Goal: Task Accomplishment & Management: Manage account settings

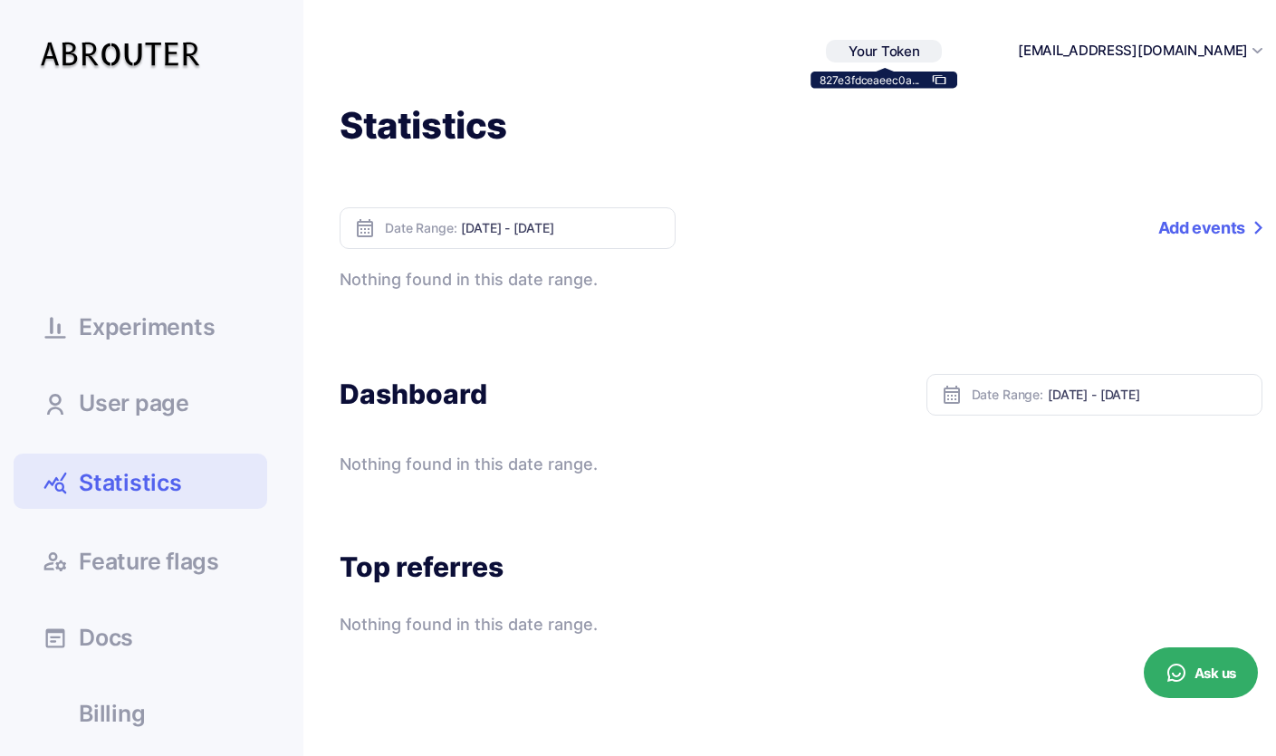
click at [946, 77] on use at bounding box center [940, 80] width 14 height 9
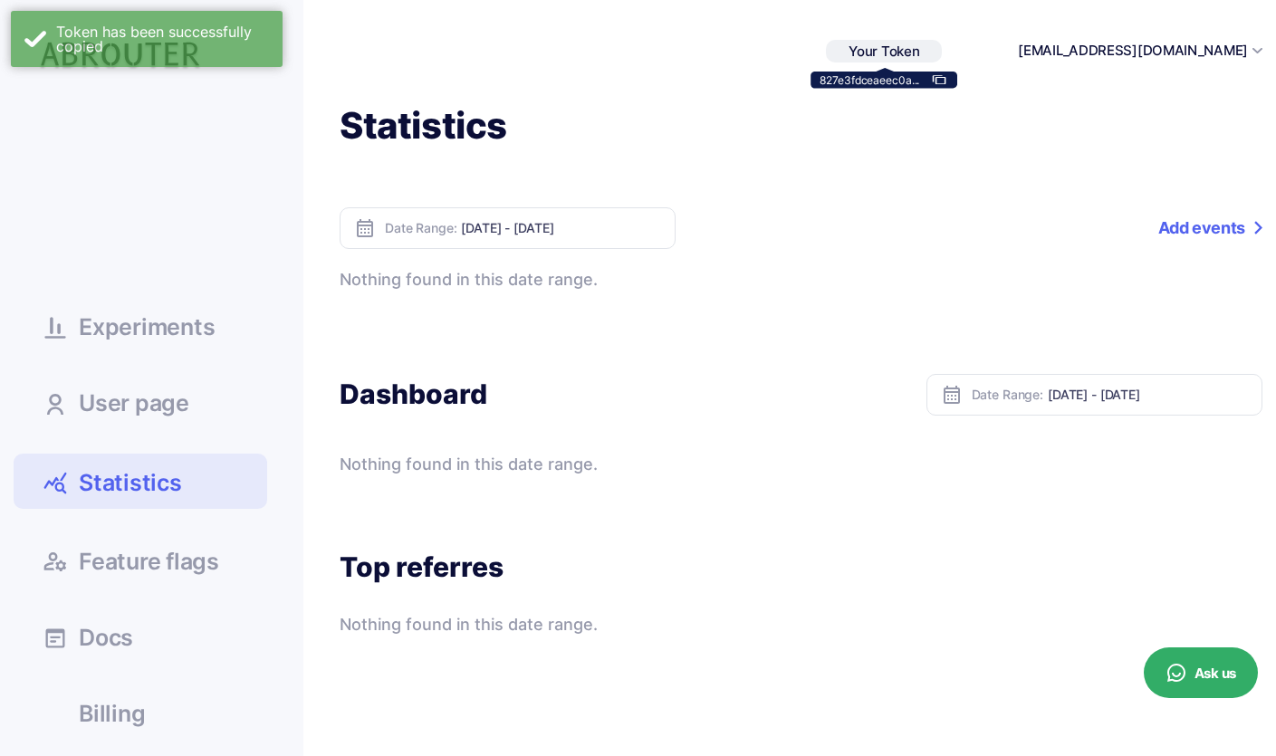
click at [805, 151] on div "Statistics Date Range: Sep 30, 2025 - Oct 06, 2025 Add events Event name Percen…" at bounding box center [782, 369] width 959 height 535
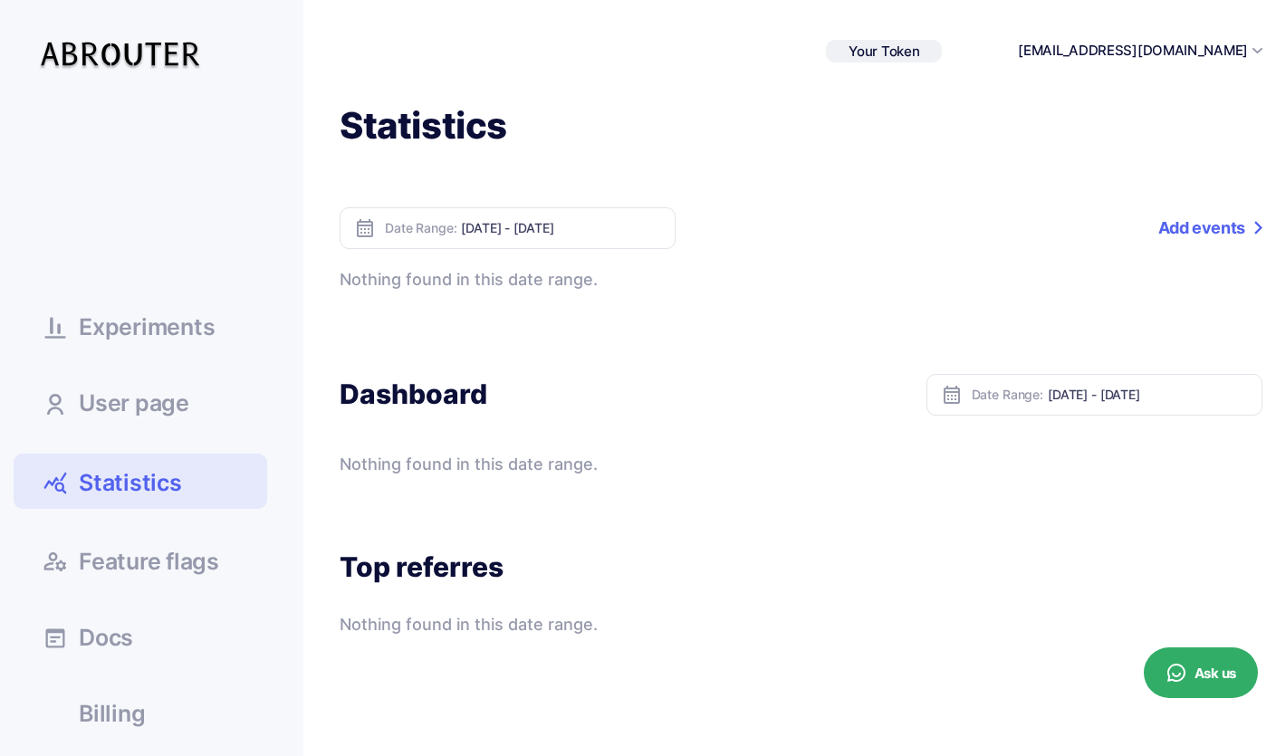
click at [178, 475] on span "Statistics" at bounding box center [130, 483] width 103 height 32
click at [1211, 242] on link "Add events" at bounding box center [1210, 228] width 104 height 42
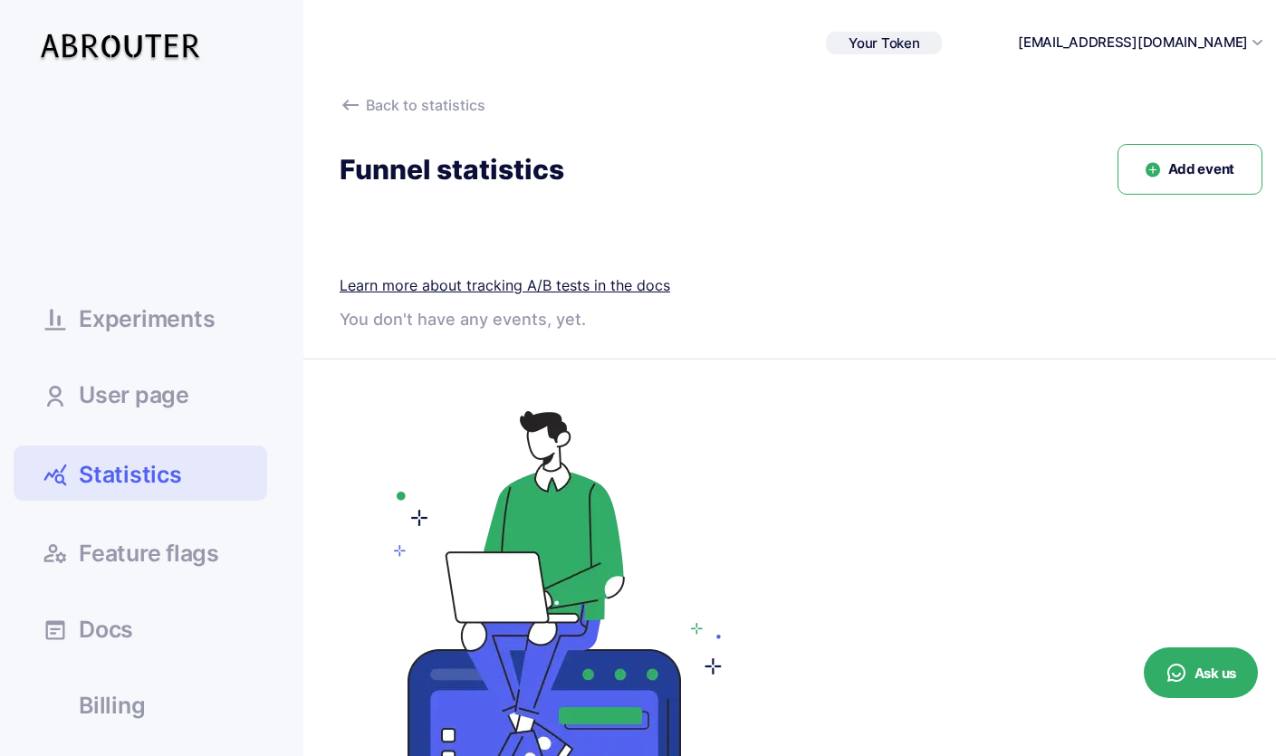
scroll to position [9, 0]
click at [1182, 166] on span "Add event" at bounding box center [1201, 168] width 66 height 21
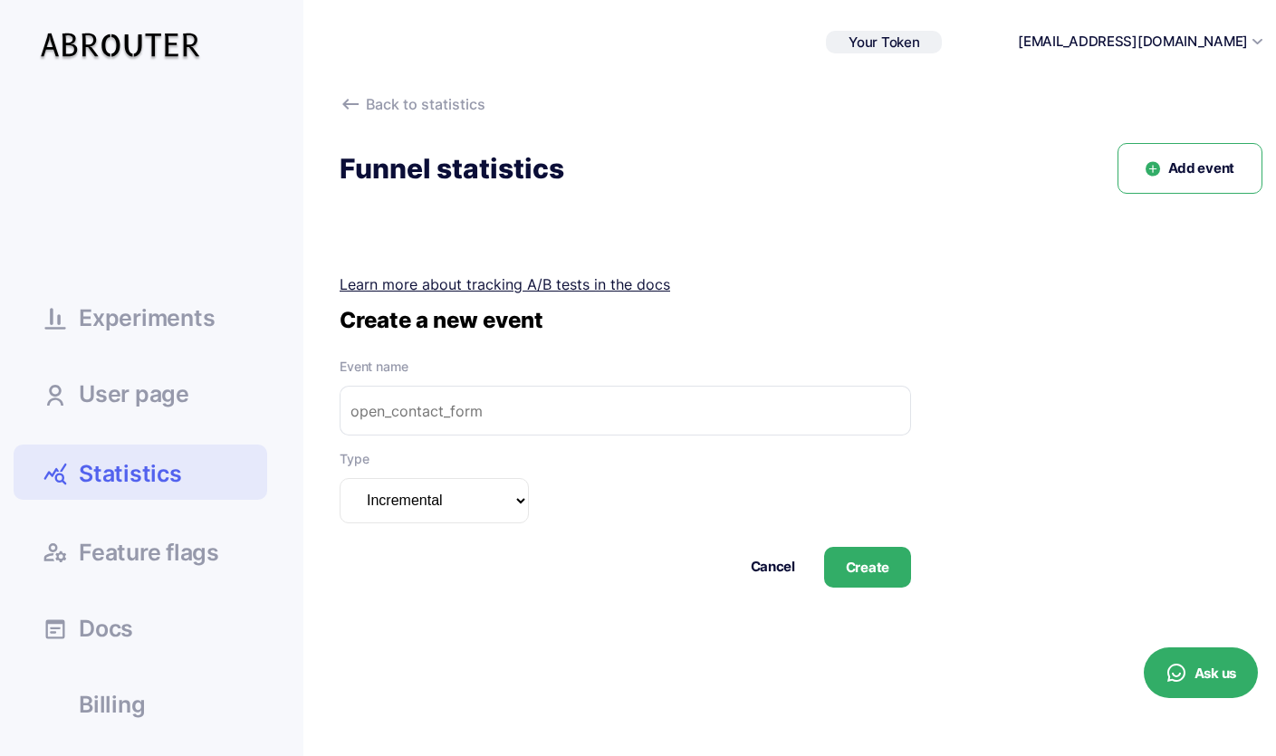
click at [675, 407] on input "text" at bounding box center [625, 411] width 571 height 50
type input "page_view__school_class"
click at [868, 556] on button "Create" at bounding box center [867, 567] width 87 height 41
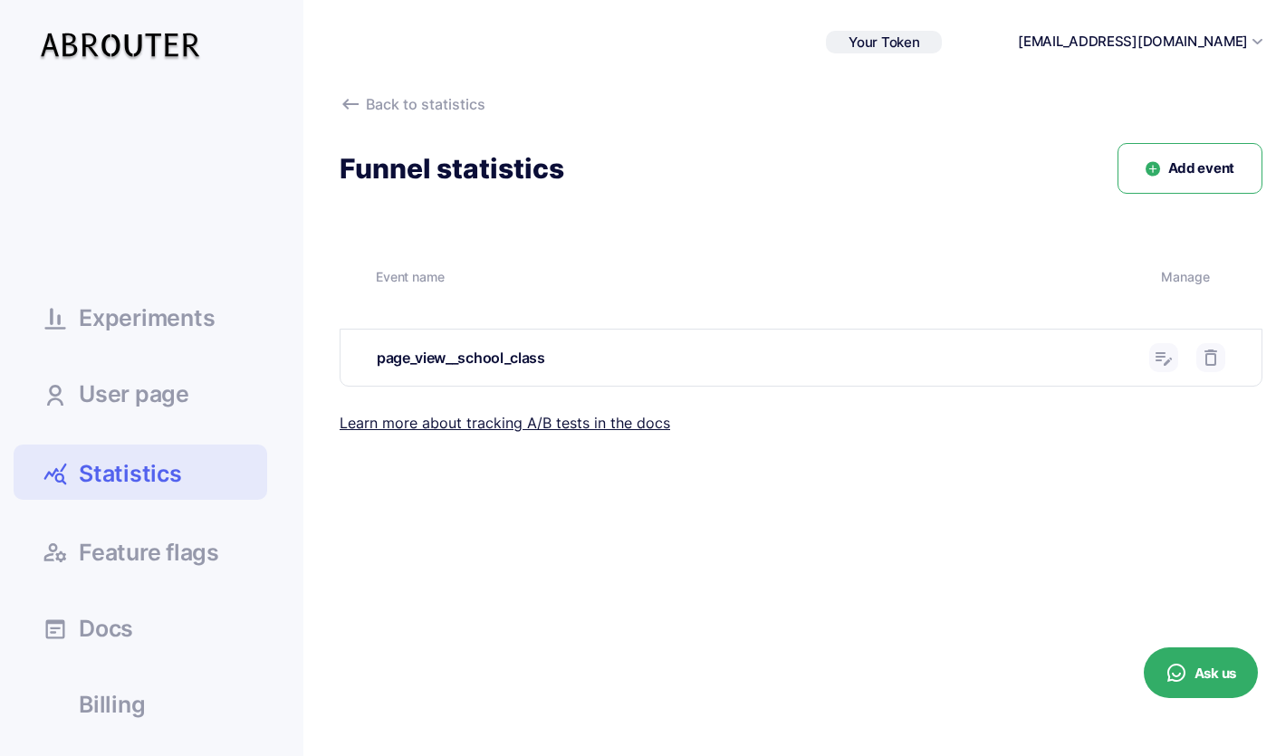
click at [120, 455] on link "Statistics" at bounding box center [141, 472] width 254 height 55
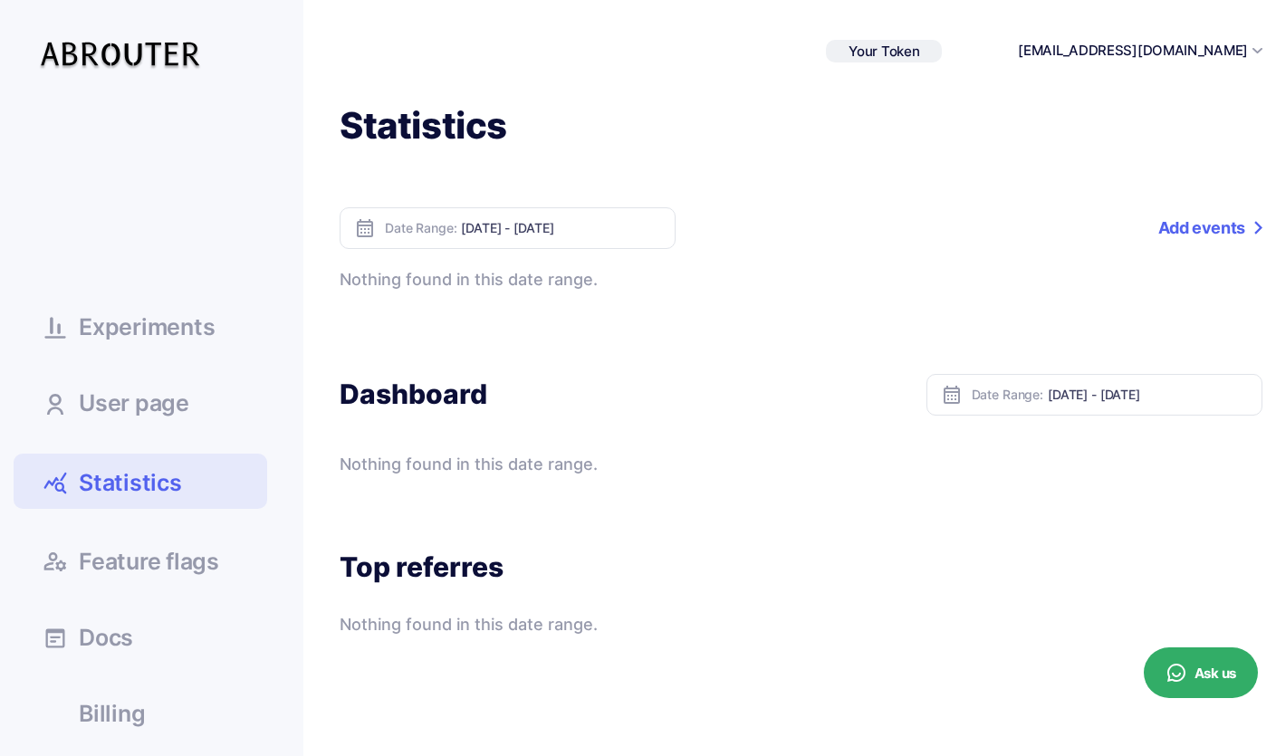
click at [470, 216] on div "Date Range: Oct 02, 2025 - Oct 08, 2025" at bounding box center [508, 228] width 336 height 42
click at [476, 225] on input "Oct 02, 2025 - Oct 08, 2025" at bounding box center [561, 227] width 200 height 15
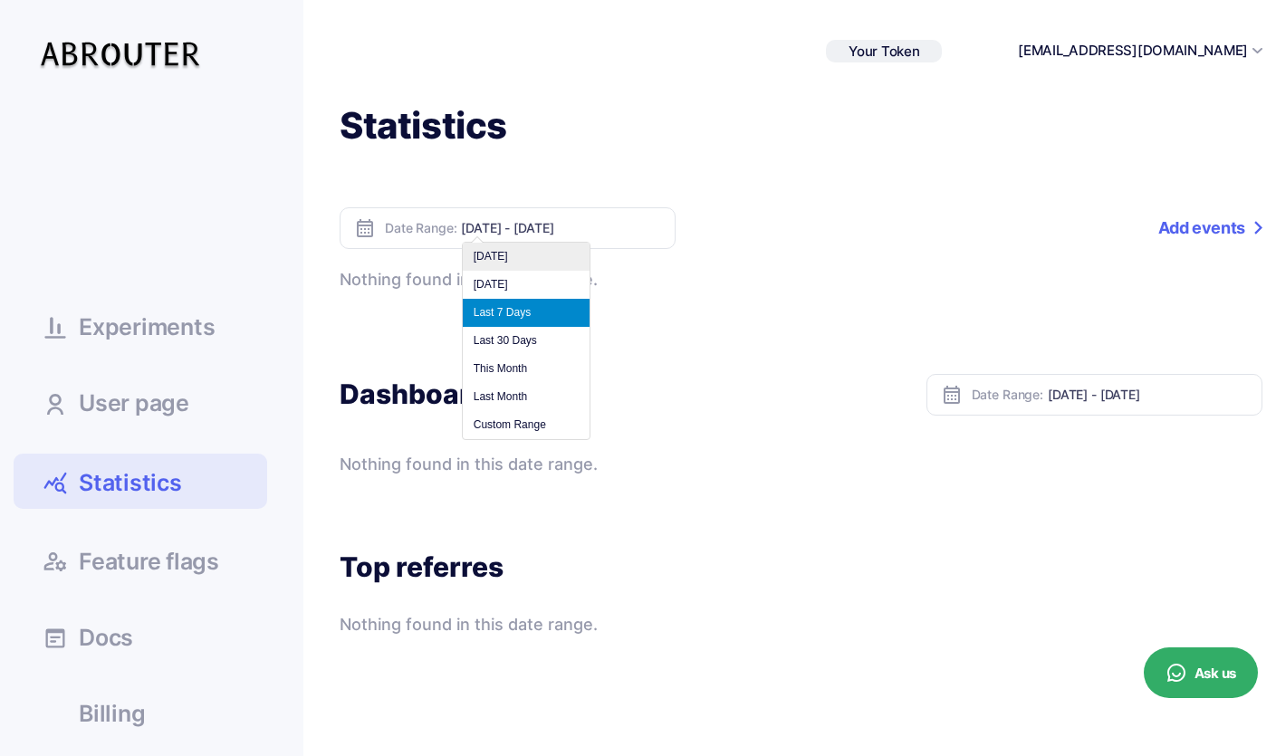
click at [529, 263] on li "Today" at bounding box center [526, 257] width 127 height 28
type input "Oct 08, 2025 - Oct 08, 2025"
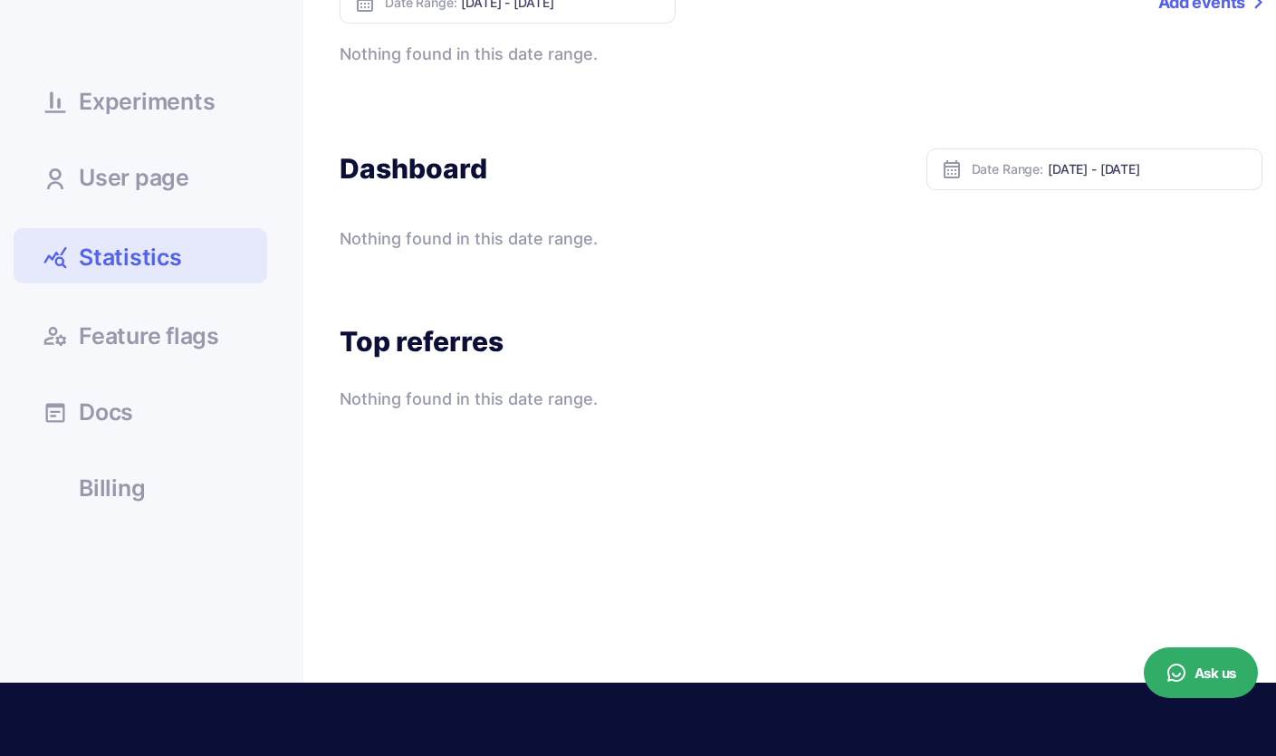
scroll to position [230, 0]
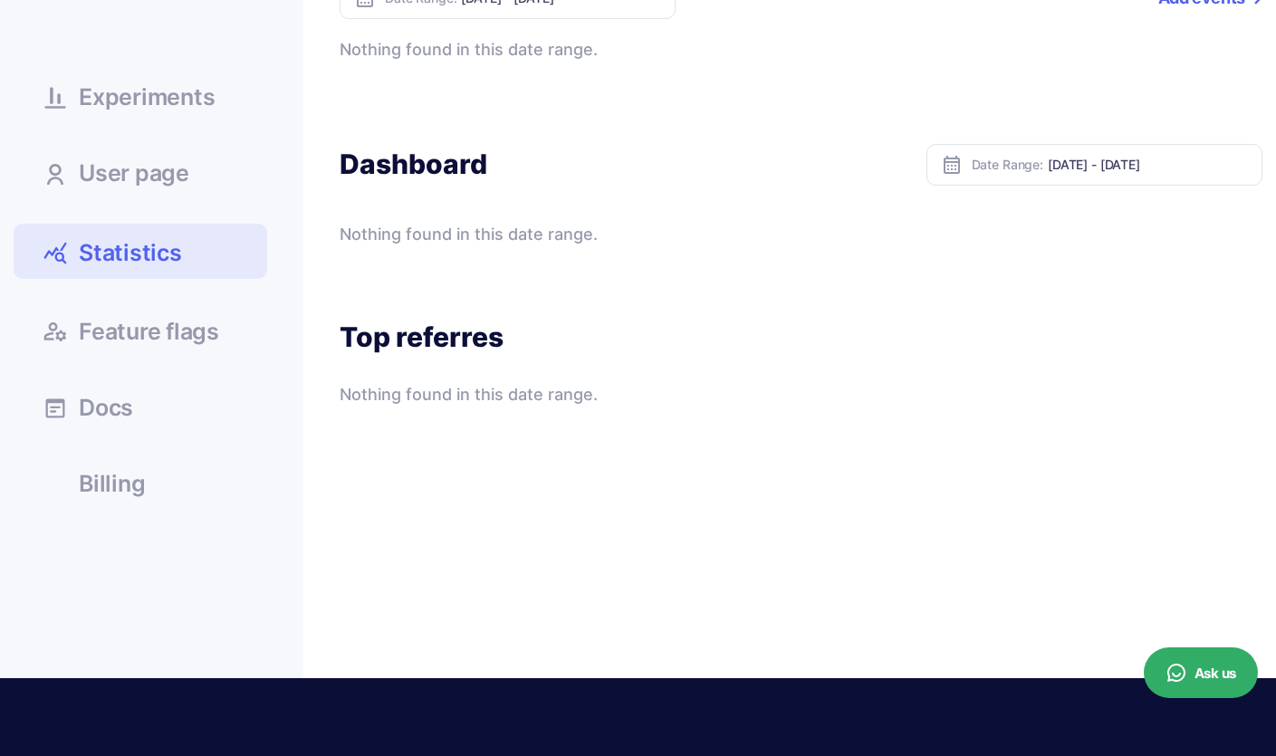
click at [118, 183] on span "User page" at bounding box center [134, 173] width 110 height 23
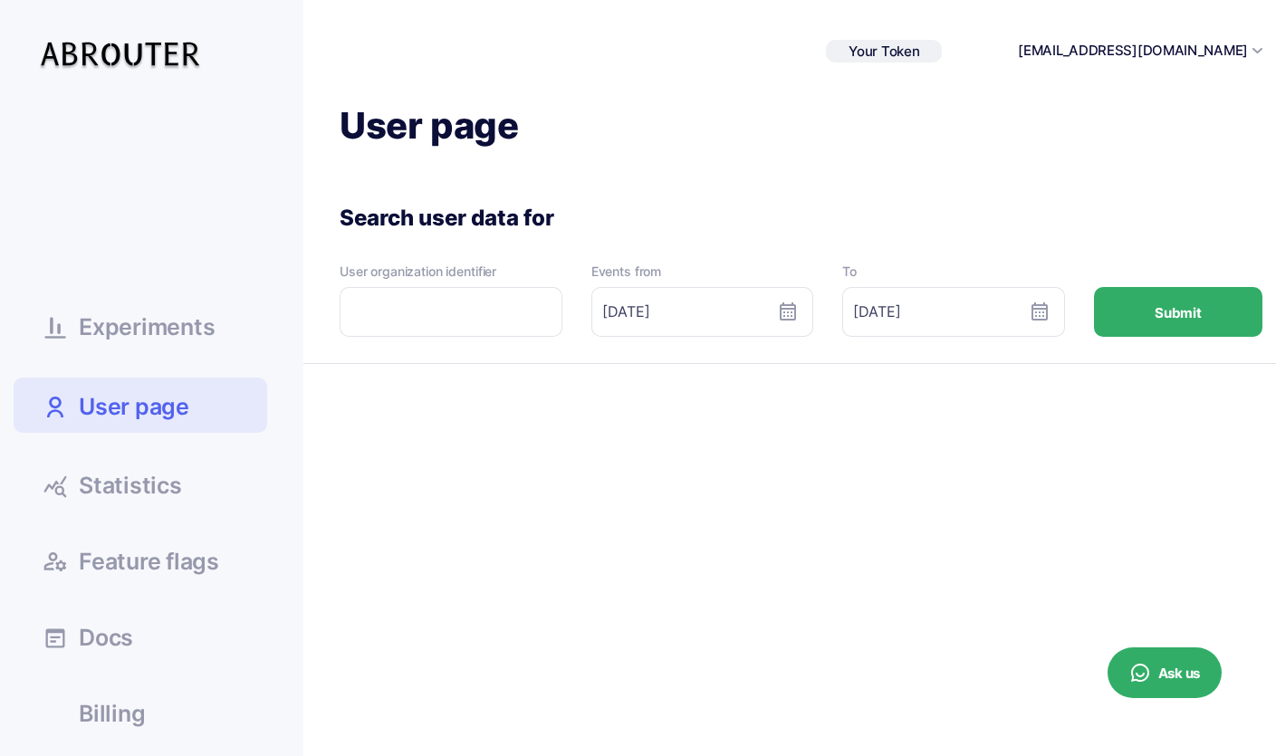
click at [1167, 305] on button "Submit" at bounding box center [1178, 312] width 168 height 50
click at [411, 311] on input "text" at bounding box center [451, 312] width 223 height 50
click at [150, 474] on span "Statistics" at bounding box center [130, 485] width 103 height 23
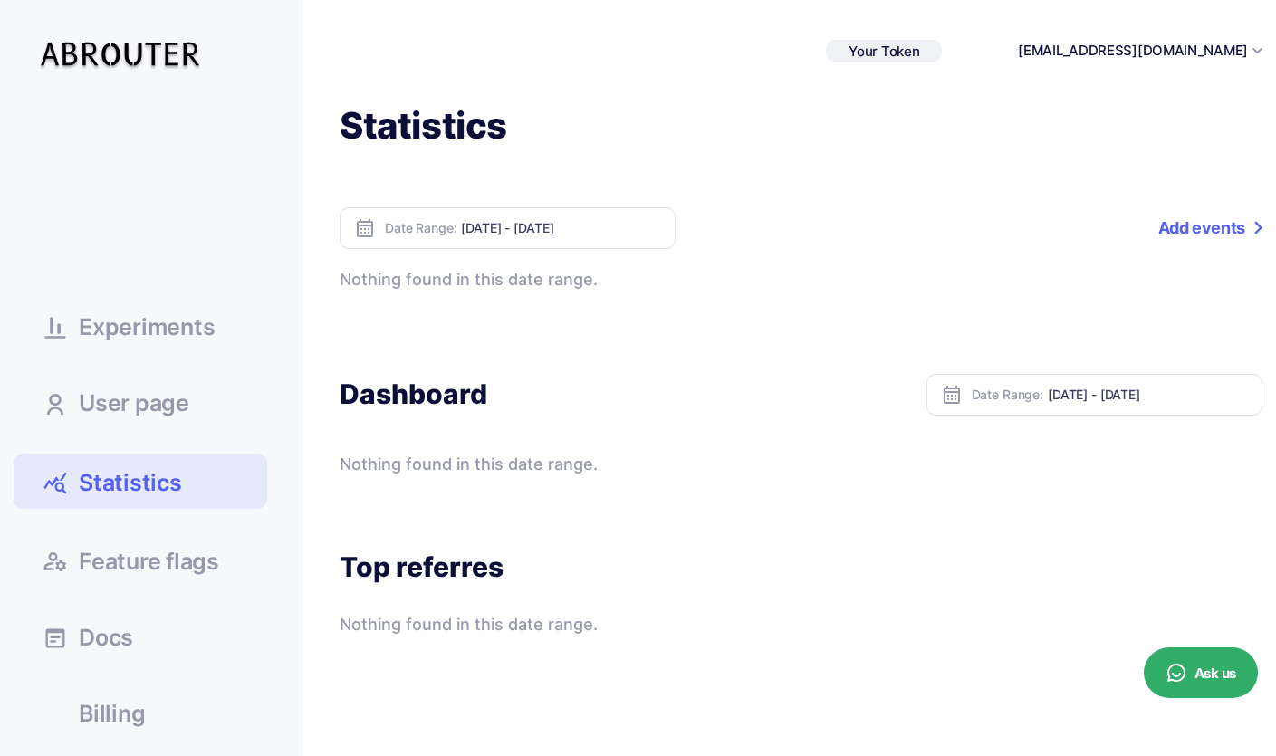
click at [150, 474] on span "Statistics" at bounding box center [130, 483] width 103 height 32
click at [153, 563] on span "Feature flags" at bounding box center [149, 562] width 140 height 23
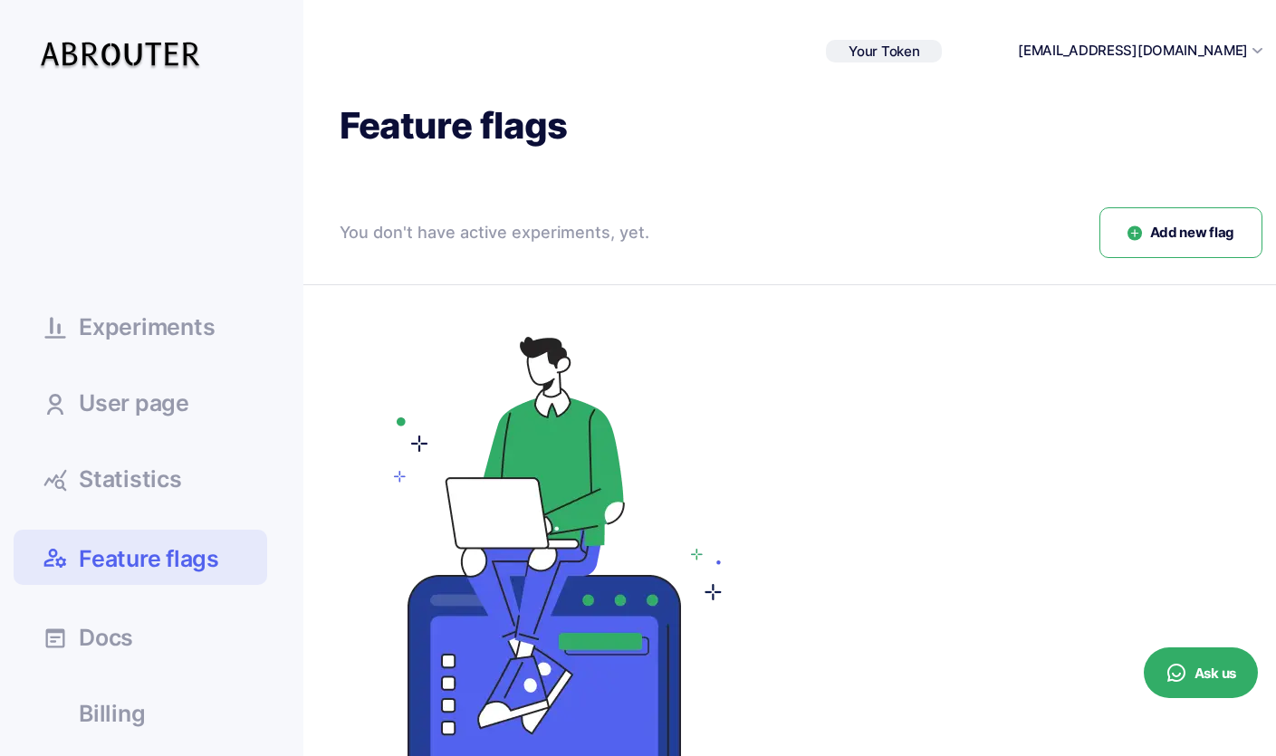
click at [155, 477] on span "Statistics" at bounding box center [130, 479] width 103 height 23
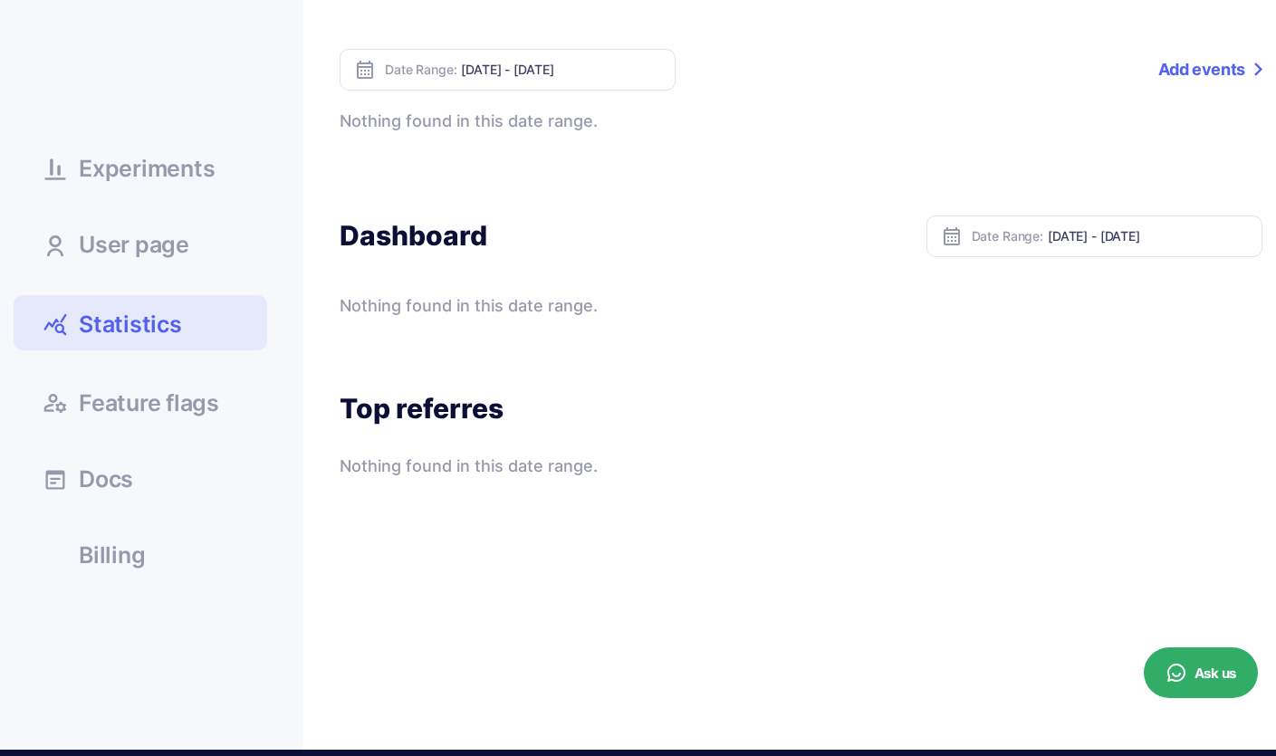
scroll to position [118, 0]
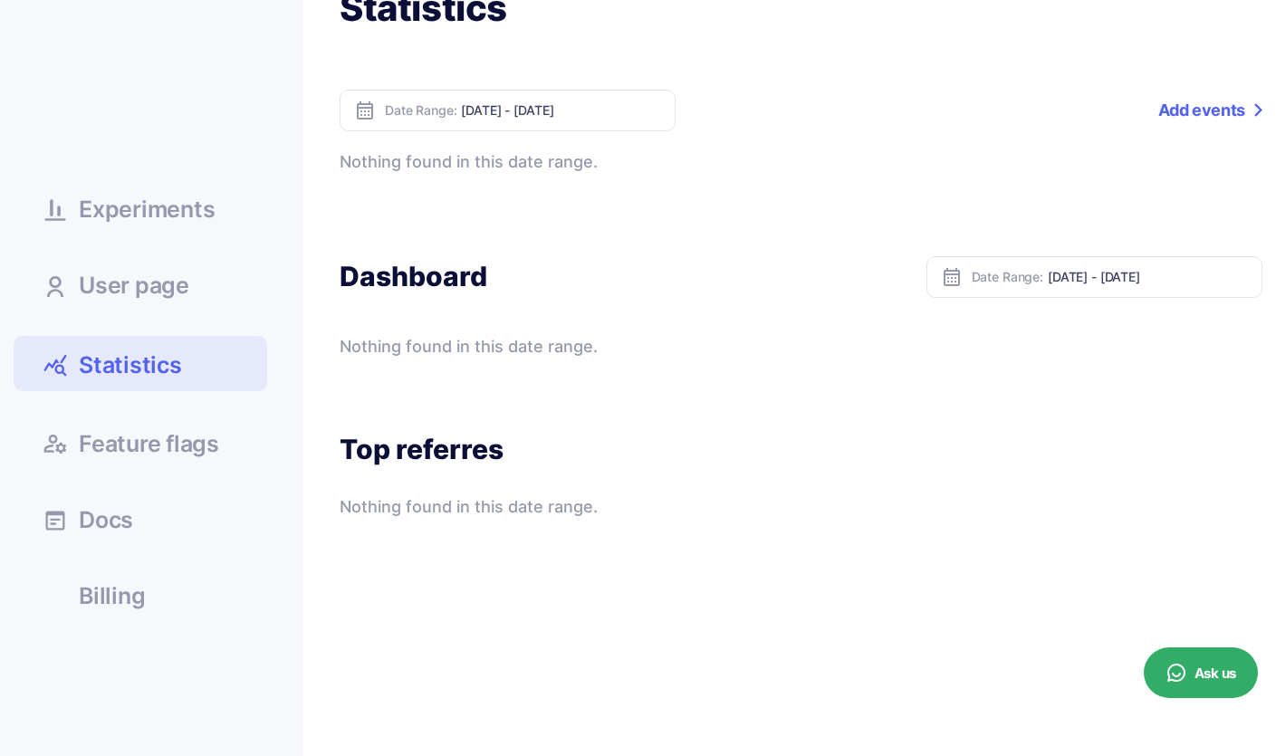
click at [1114, 269] on input "Oct 02, 2025 - Oct 08, 2025" at bounding box center [1148, 276] width 200 height 15
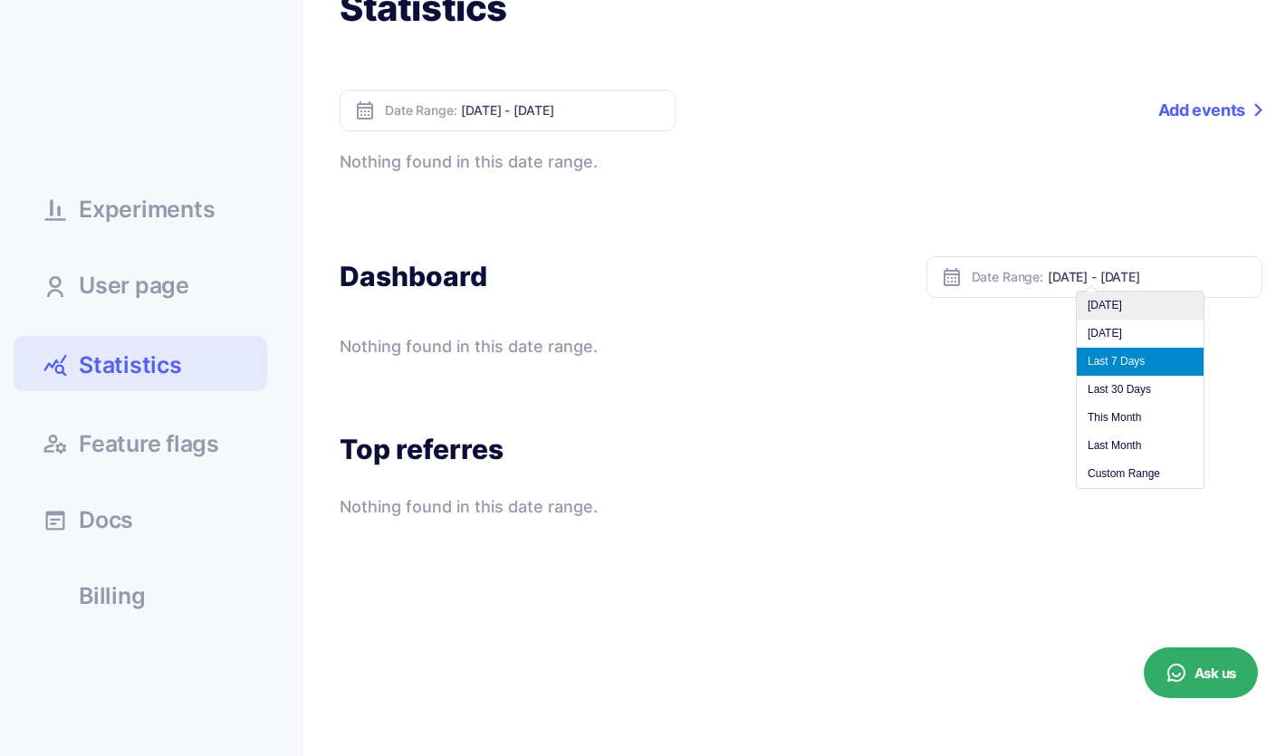
click at [1122, 311] on li "Today" at bounding box center [1140, 306] width 127 height 28
type input "Oct 08, 2025 - Oct 08, 2025"
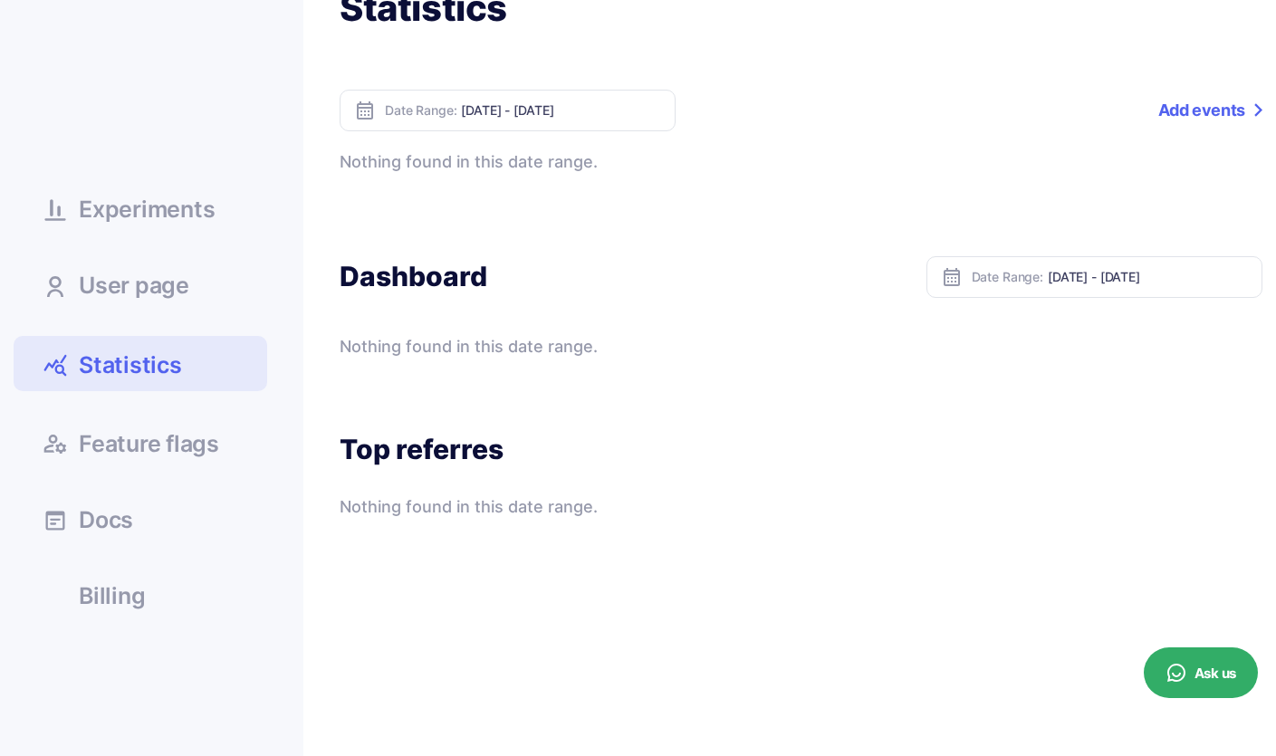
click at [515, 121] on div "Date Range: Oct 08, 2025 - Oct 08, 2025" at bounding box center [508, 111] width 336 height 42
click at [534, 112] on input "Oct 08, 2025 - Oct 08, 2025" at bounding box center [561, 109] width 200 height 15
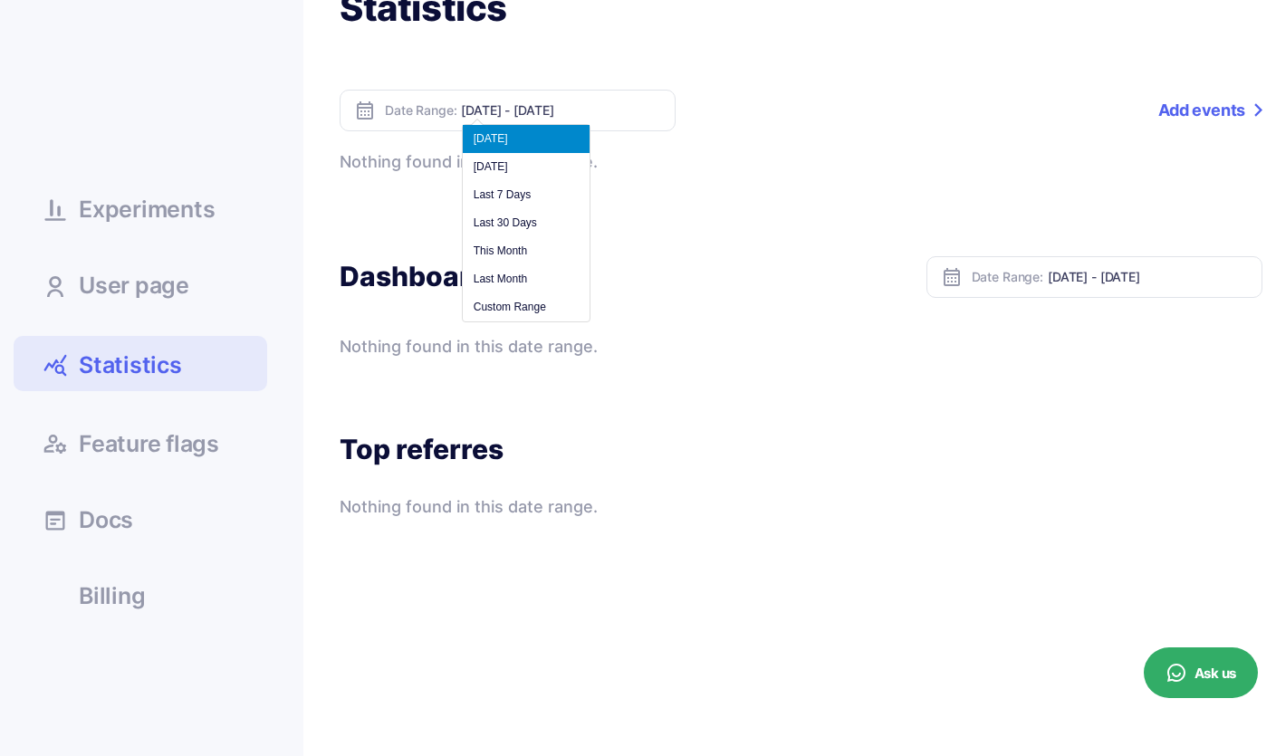
click at [522, 136] on li "Today" at bounding box center [526, 139] width 127 height 28
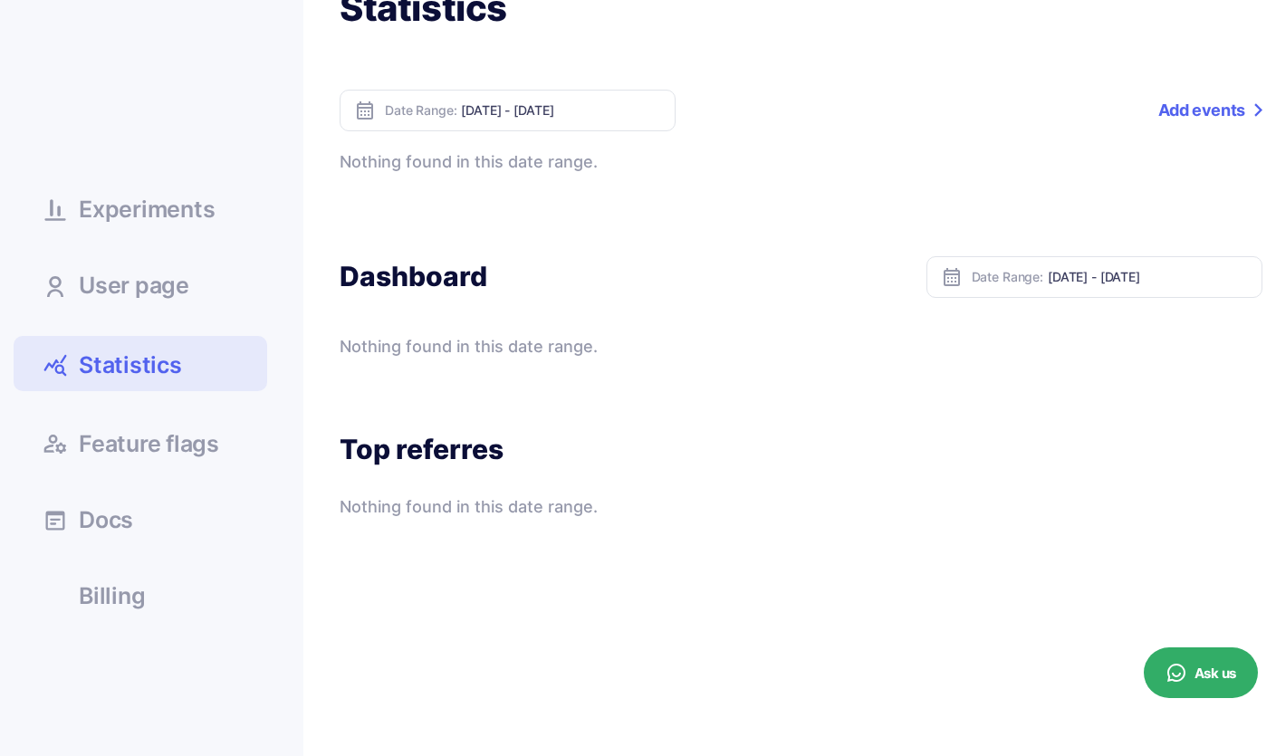
click at [621, 145] on div "Date Range: Oct 08, 2025 - Oct 08, 2025 Add events Event name Percentage Counte…" at bounding box center [801, 132] width 923 height 85
click at [91, 213] on span "Experiments" at bounding box center [147, 209] width 136 height 23
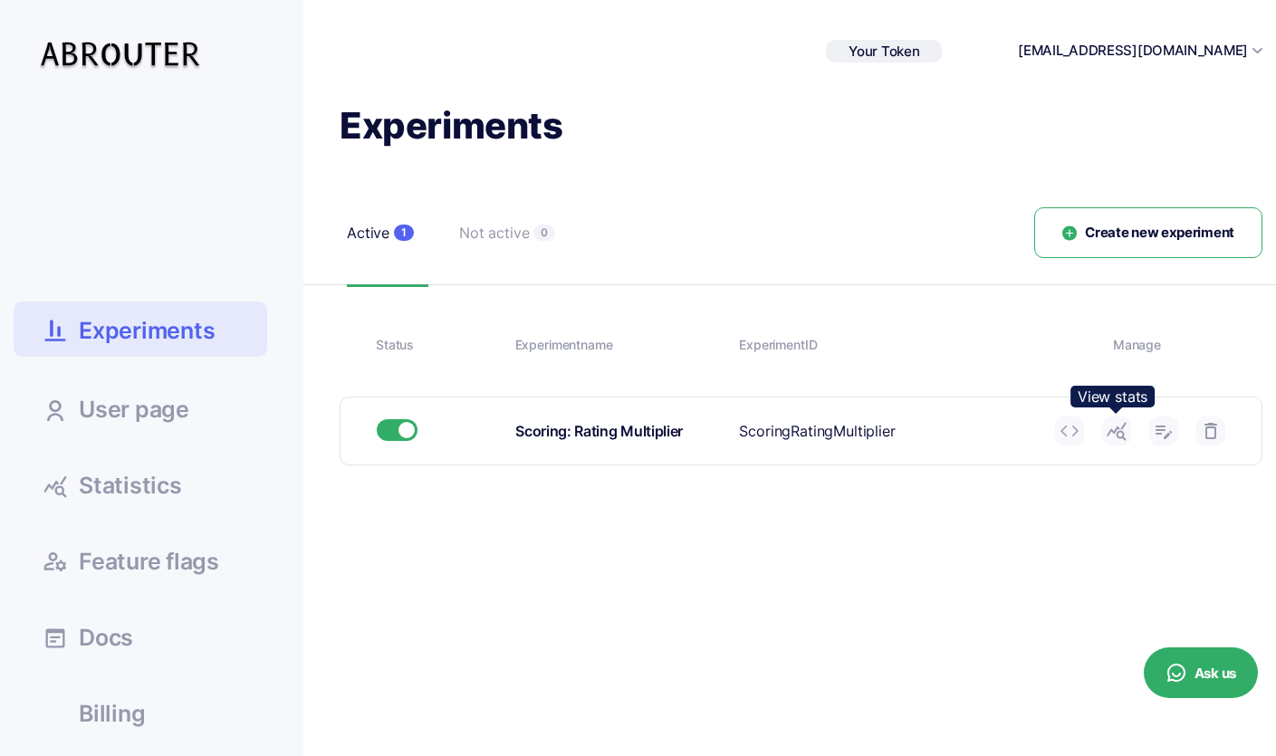
click at [1117, 438] on icon at bounding box center [1117, 431] width 22 height 22
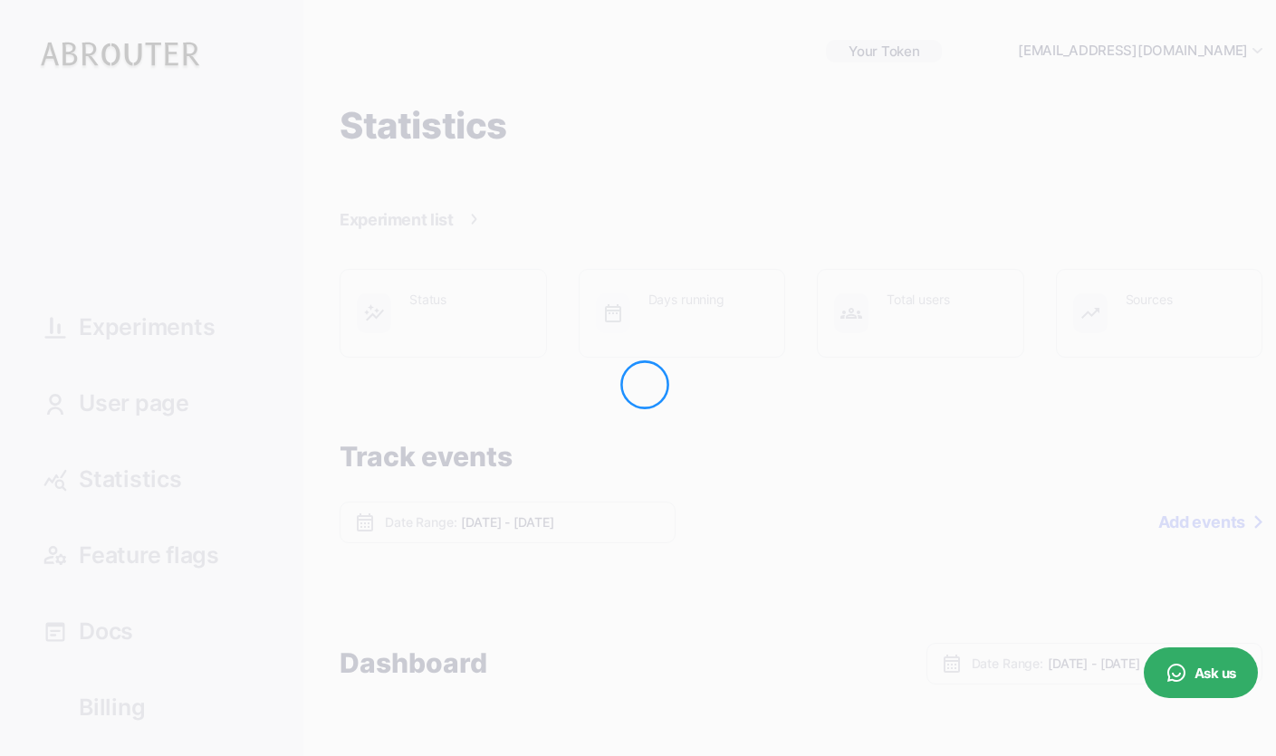
type input "Oct 02, 2025 - Oct 08, 2025"
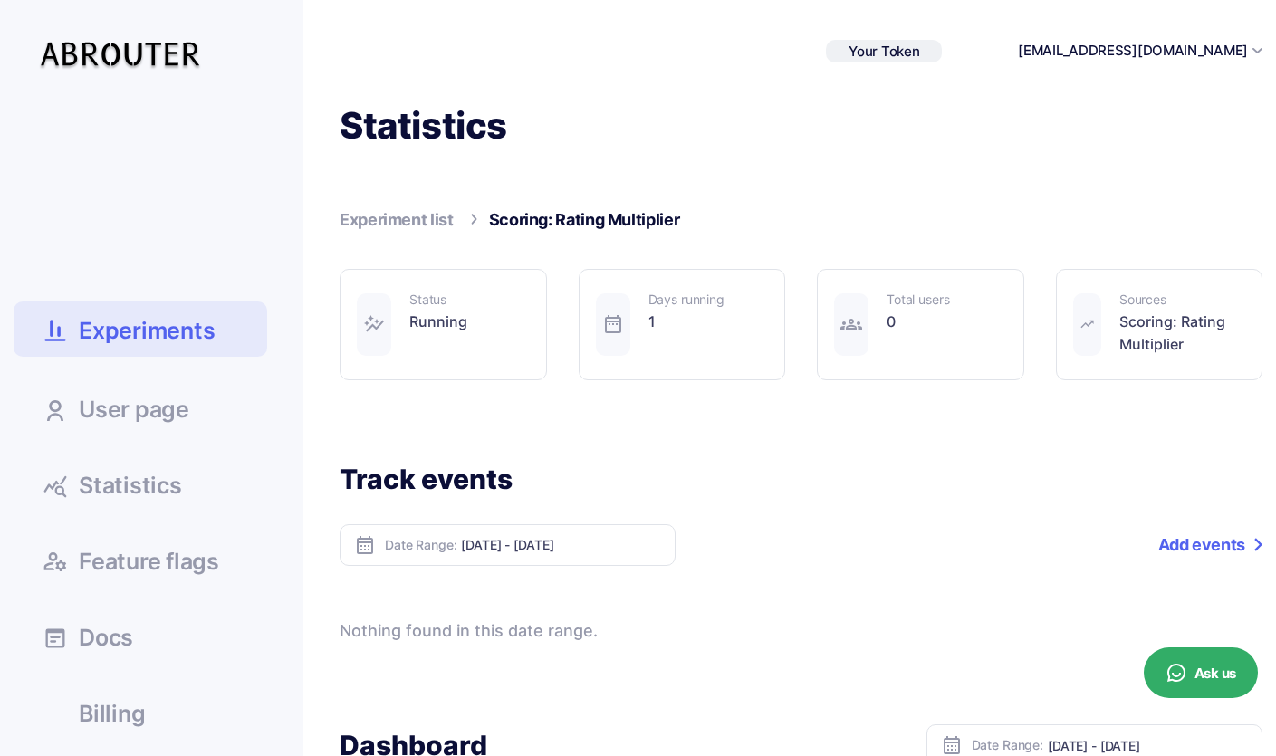
click at [128, 420] on span "User page" at bounding box center [134, 409] width 110 height 23
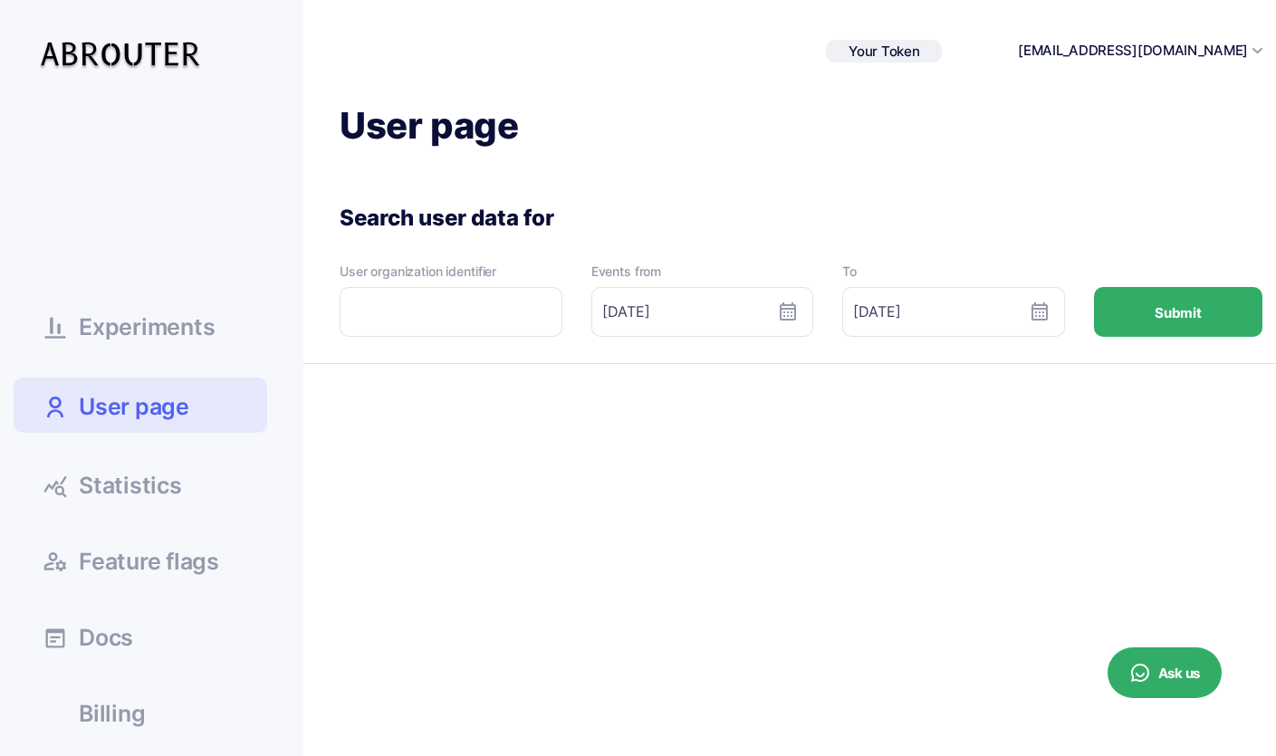
click at [138, 489] on span "Statistics" at bounding box center [130, 485] width 103 height 23
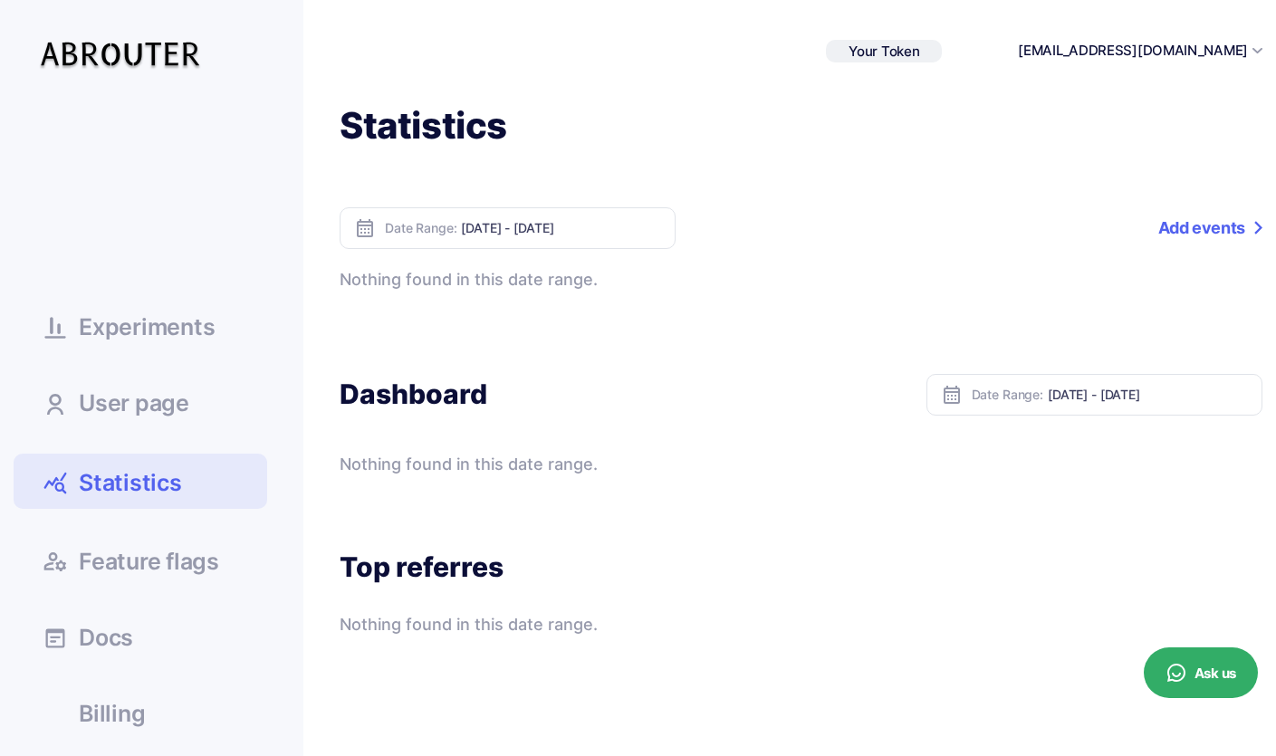
click at [1242, 52] on button "[EMAIL_ADDRESS][DOMAIN_NAME]" at bounding box center [1133, 51] width 230 height 21
click at [974, 177] on div "Statistics Date Range: Oct 02, 2025 - Oct 08, 2025 Add events Event name Percen…" at bounding box center [782, 369] width 959 height 535
click at [166, 392] on span "User page" at bounding box center [134, 403] width 110 height 23
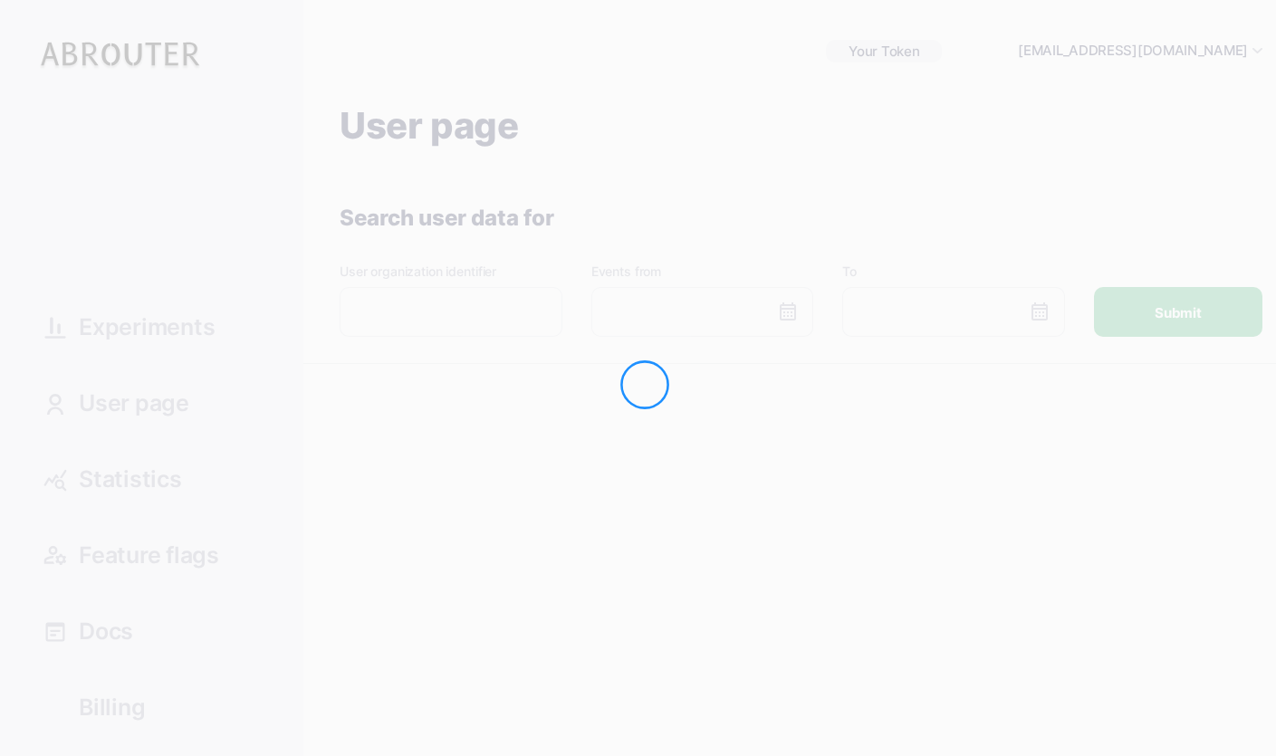
type input "[DATE]"
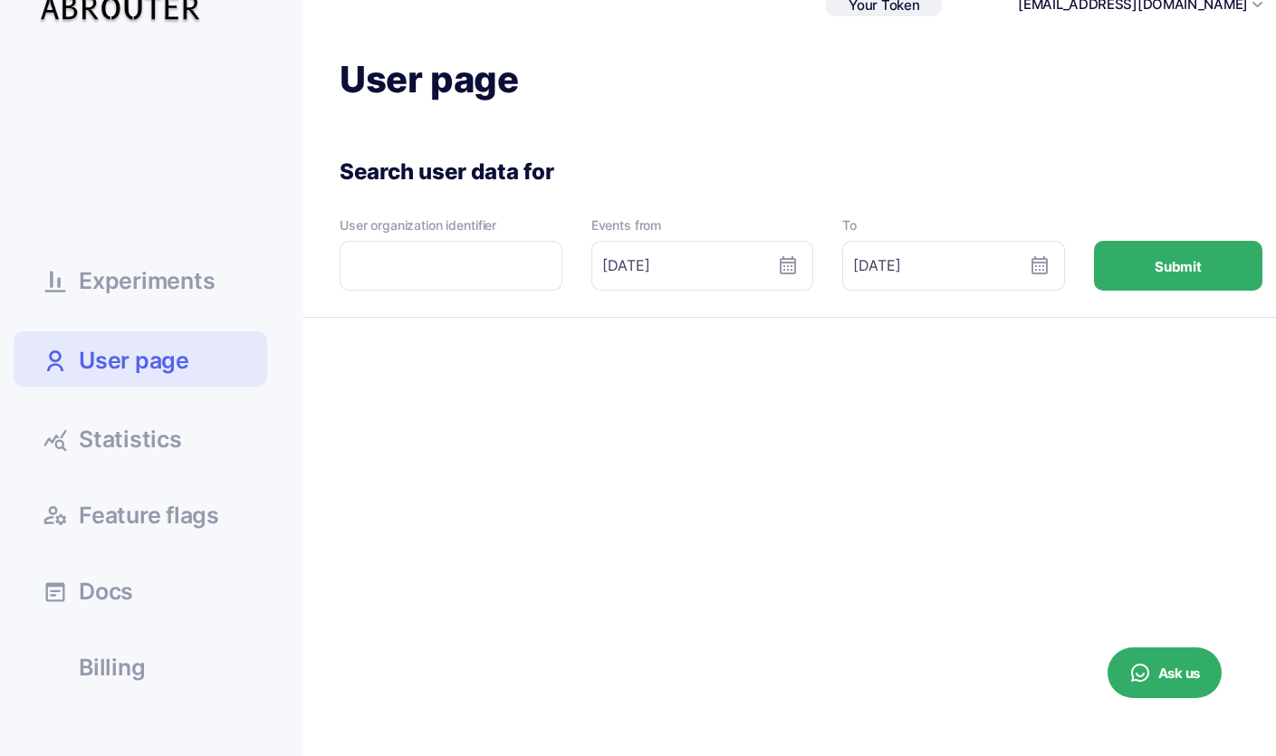
scroll to position [56, 0]
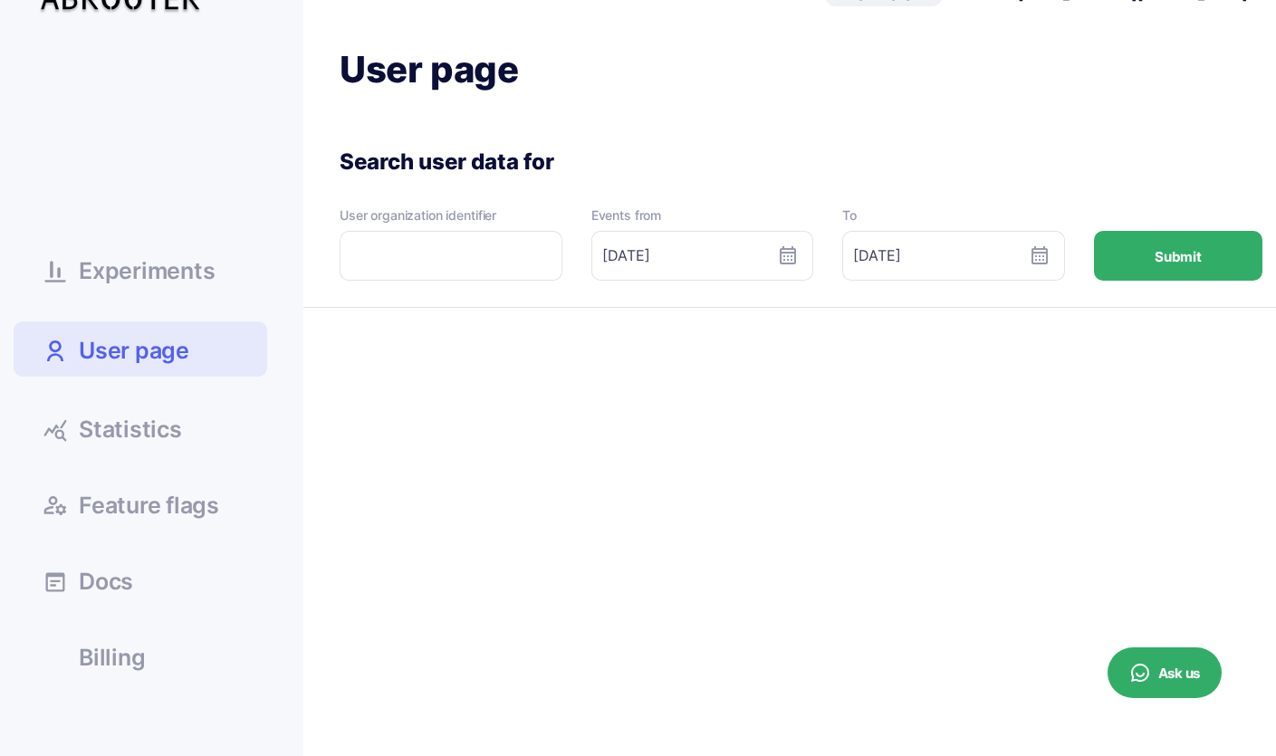
click at [108, 664] on span "Billing" at bounding box center [112, 658] width 66 height 23
